Goal: Check status: Check status

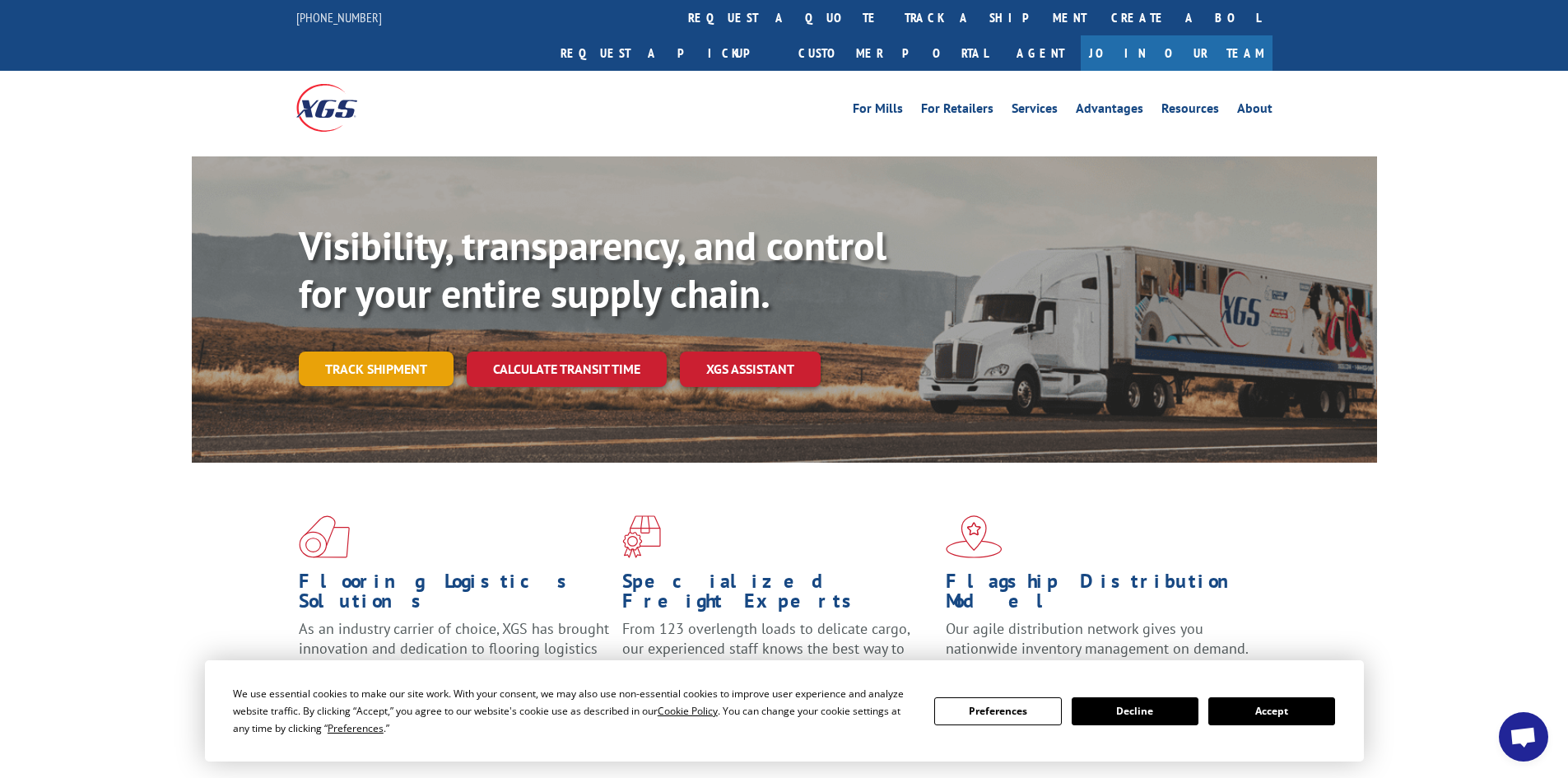
click at [382, 351] on link "Track shipment" at bounding box center [375, 369] width 155 height 35
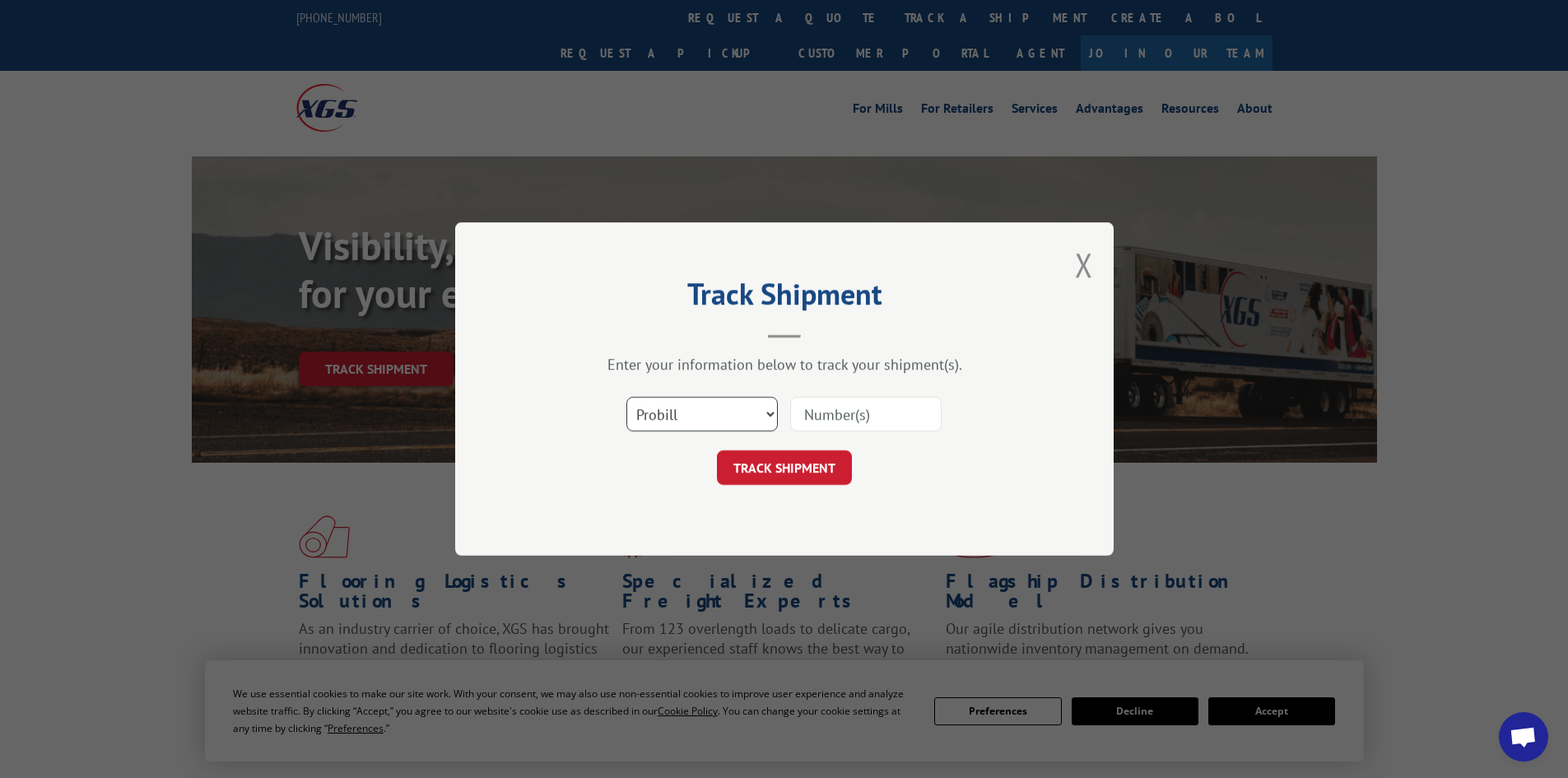
click at [735, 427] on select "Select category... Probill BOL PO" at bounding box center [701, 414] width 151 height 35
select select "po"
click at [626, 396] on select "Select category... Probill BOL PO" at bounding box center [701, 414] width 151 height 35
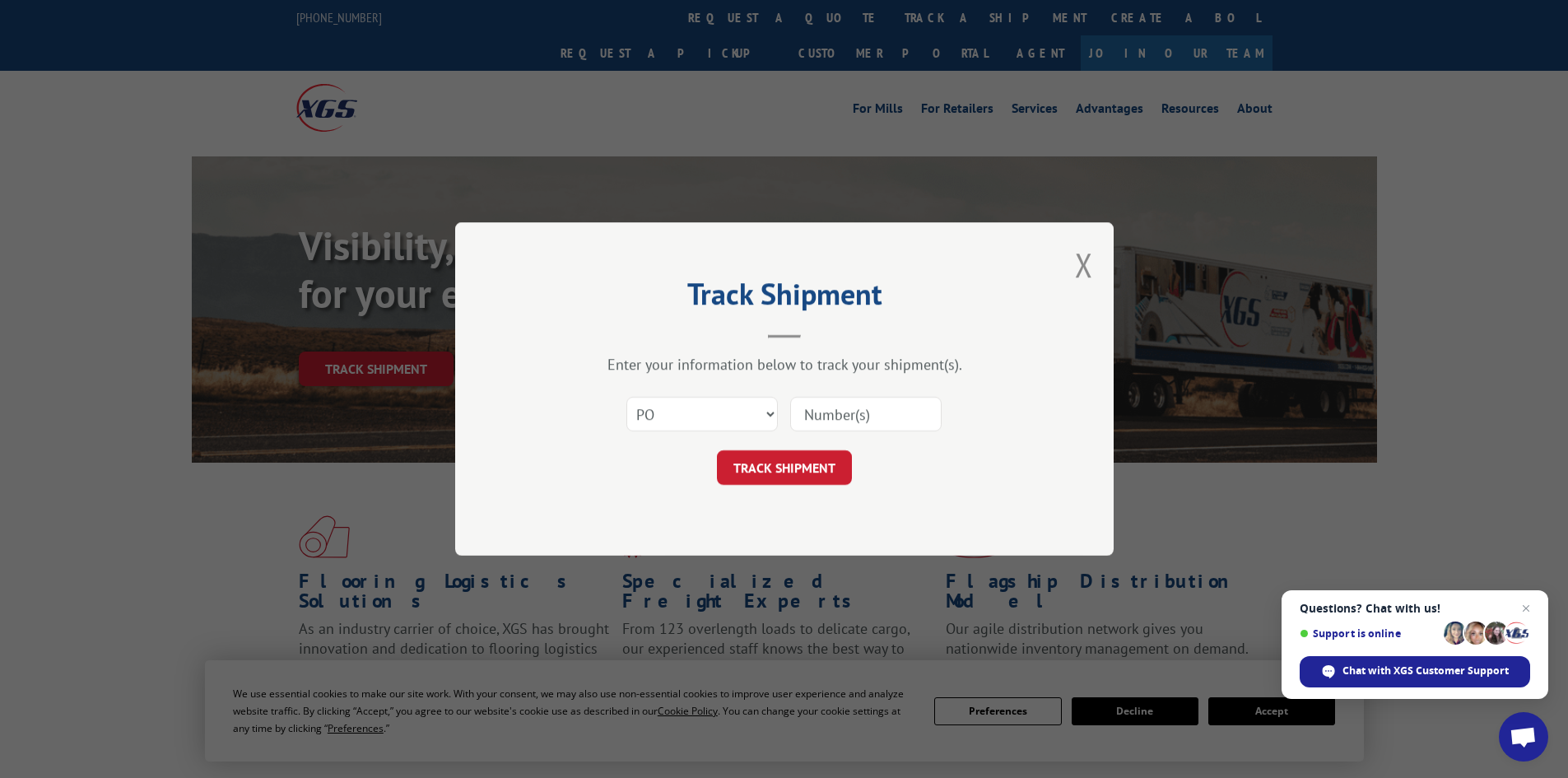
click at [831, 427] on input at bounding box center [865, 414] width 151 height 35
paste input "32500692"
type input "32500692"
click at [792, 454] on button "TRACK SHIPMENT" at bounding box center [784, 468] width 135 height 35
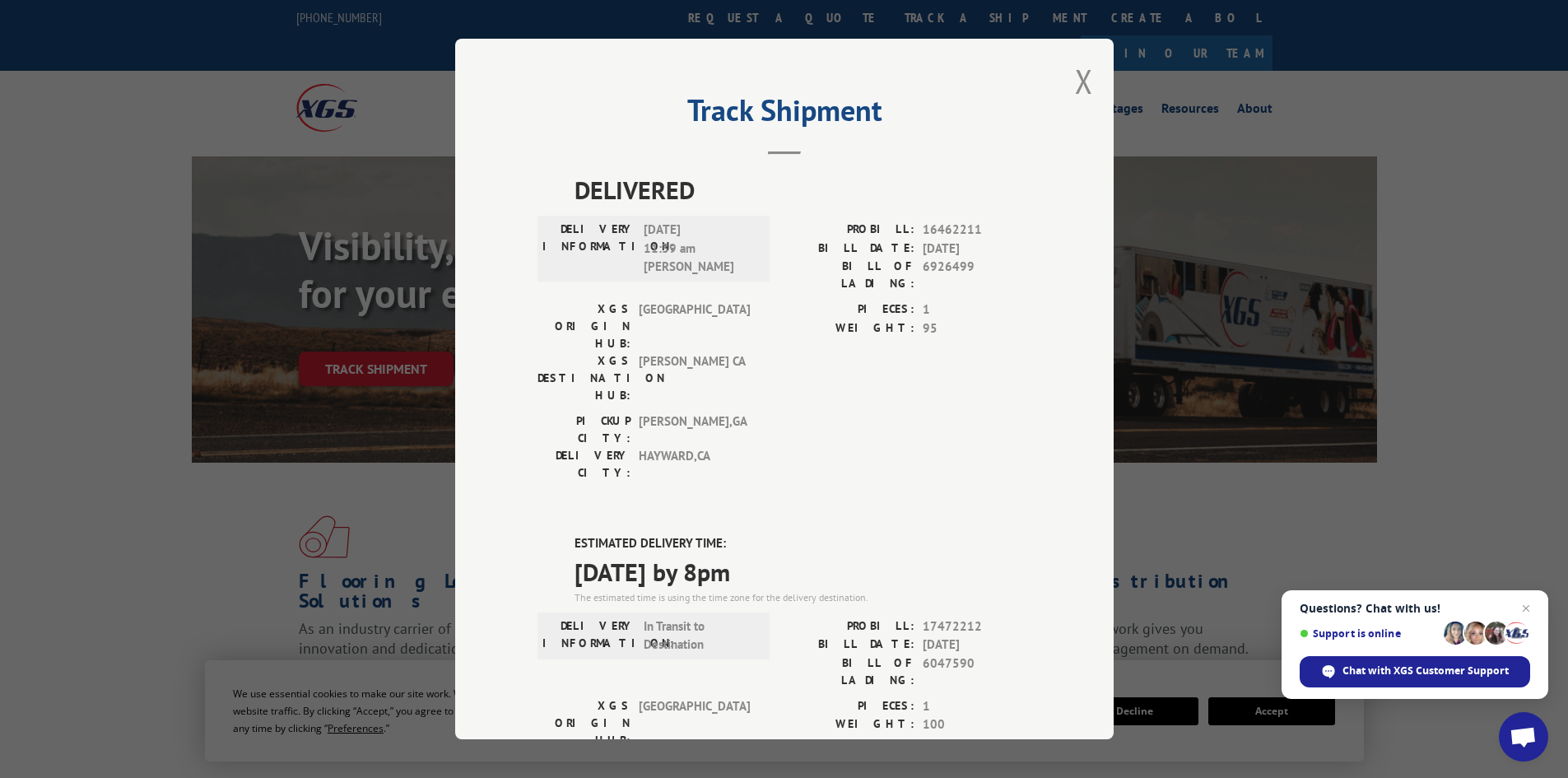
click at [1055, 79] on div "Track Shipment DELIVERED DELIVERY INFORMATION: [DATE] 11:39 am [PERSON_NAME]: 1…" at bounding box center [784, 388] width 658 height 700
click at [1105, 72] on div "Track Shipment DELIVERED DELIVERY INFORMATION: [DATE] 11:39 am [PERSON_NAME]: 1…" at bounding box center [784, 388] width 658 height 700
click at [1060, 78] on div "Track Shipment DELIVERED DELIVERY INFORMATION: [DATE] 11:39 am [PERSON_NAME]: 1…" at bounding box center [784, 388] width 658 height 700
